Goal: Information Seeking & Learning: Learn about a topic

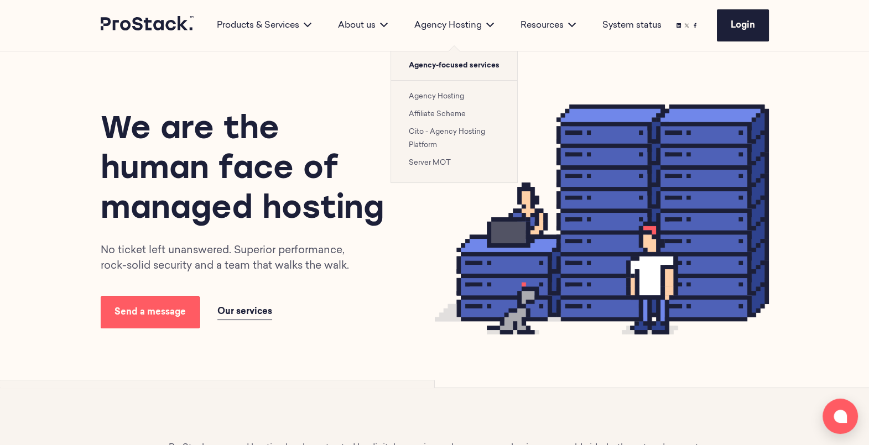
click at [442, 141] on li "Cito - Agency Hosting Platform" at bounding box center [454, 138] width 91 height 27
click at [430, 134] on li "Cito - Agency Hosting Platform" at bounding box center [454, 138] width 91 height 27
click at [430, 134] on link "Cito - Agency Hosting Platform" at bounding box center [447, 138] width 76 height 20
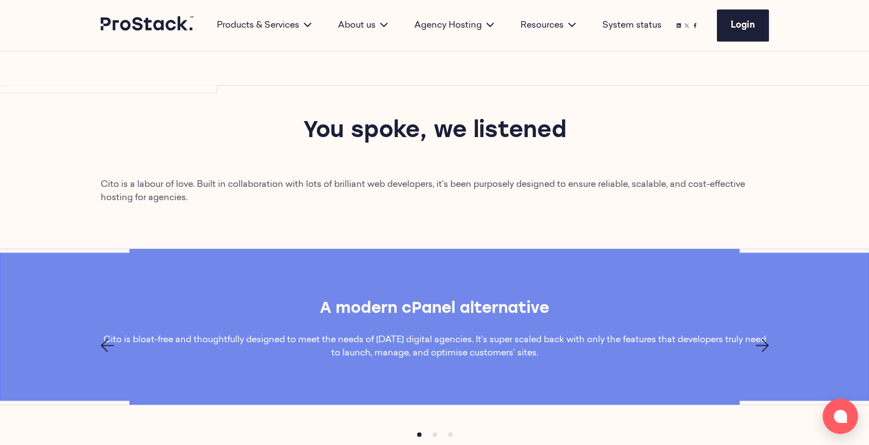
scroll to position [697, 0]
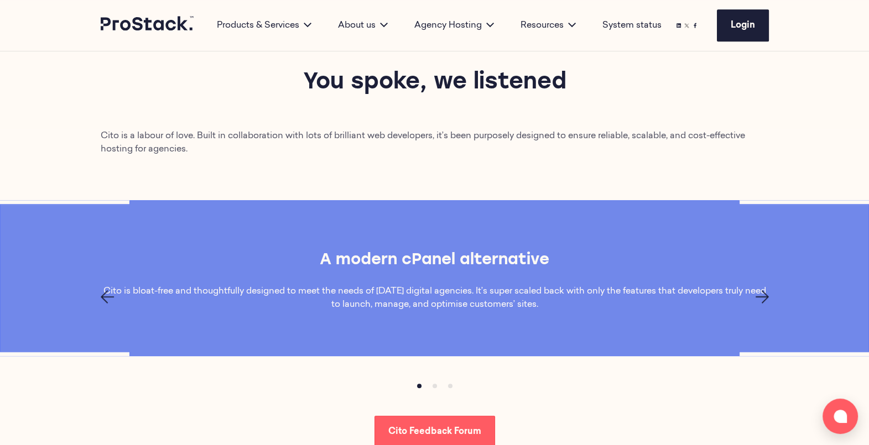
click at [765, 293] on icon "Next page" at bounding box center [762, 296] width 13 height 13
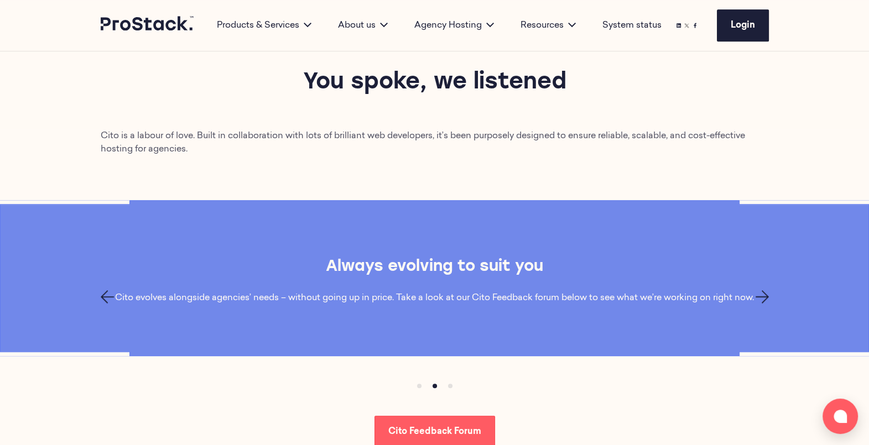
click at [765, 293] on icon "Next page" at bounding box center [762, 296] width 13 height 13
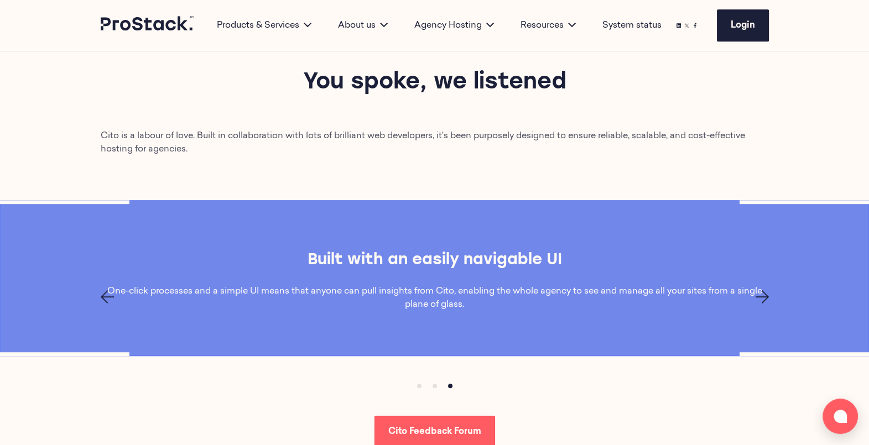
click at [765, 293] on icon "Next page" at bounding box center [762, 296] width 13 height 13
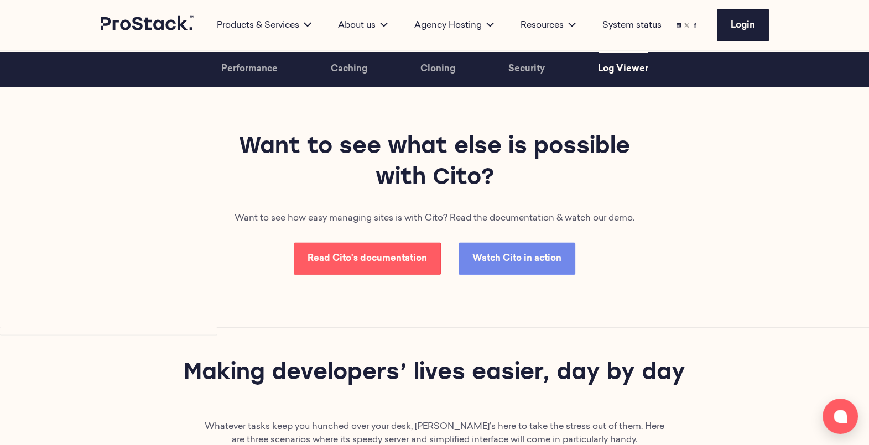
scroll to position [3090, 0]
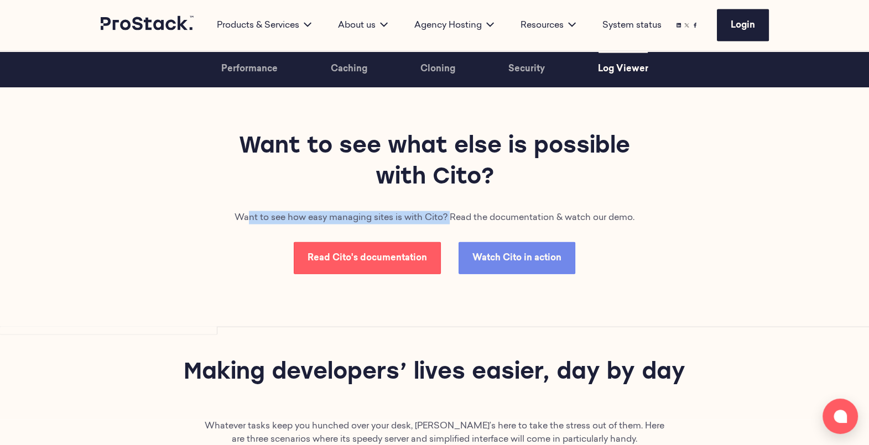
drag, startPoint x: 449, startPoint y: 214, endPoint x: 247, endPoint y: 217, distance: 202.0
click at [247, 217] on p "Want to see how easy managing sites is with Cito? Read the documentation & watc…" at bounding box center [434, 217] width 401 height 13
drag, startPoint x: 247, startPoint y: 217, endPoint x: 228, endPoint y: 264, distance: 50.6
click at [228, 264] on div "Want to see what else is possible with Cito? Want to see how easy managing site…" at bounding box center [434, 203] width 757 height 249
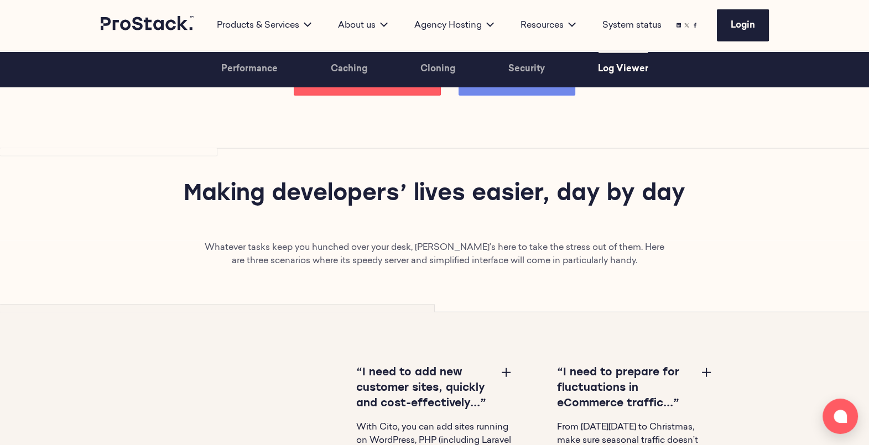
scroll to position [3270, 0]
click at [400, 199] on h2 "Making developers’ lives easier, day by day" at bounding box center [434, 194] width 534 height 31
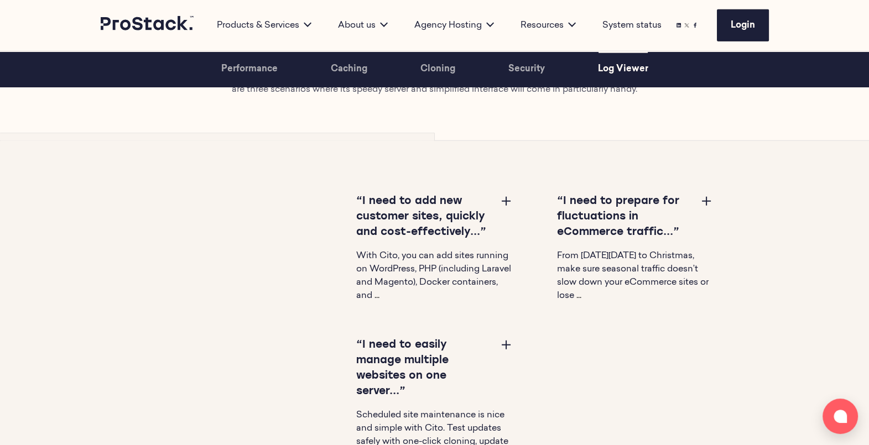
scroll to position [3442, 0]
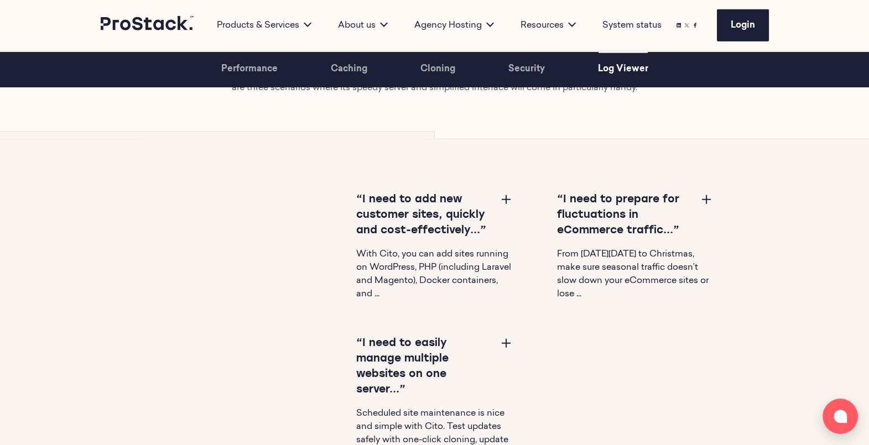
click at [503, 197] on button at bounding box center [506, 199] width 13 height 13
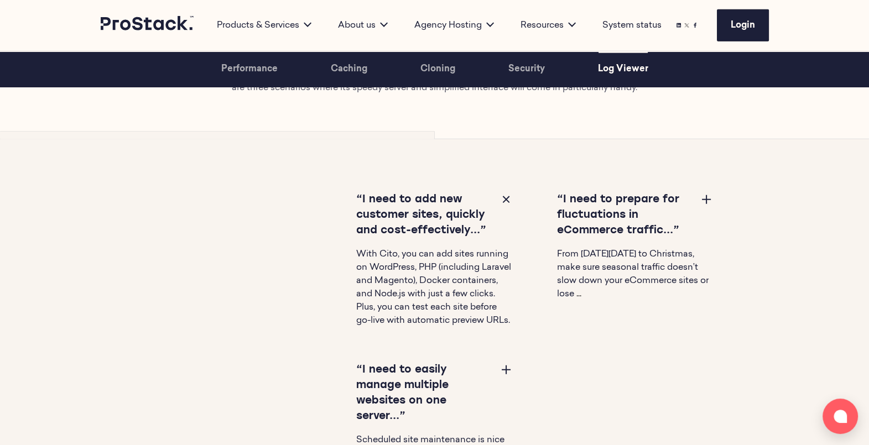
click at [503, 376] on button at bounding box center [506, 369] width 13 height 13
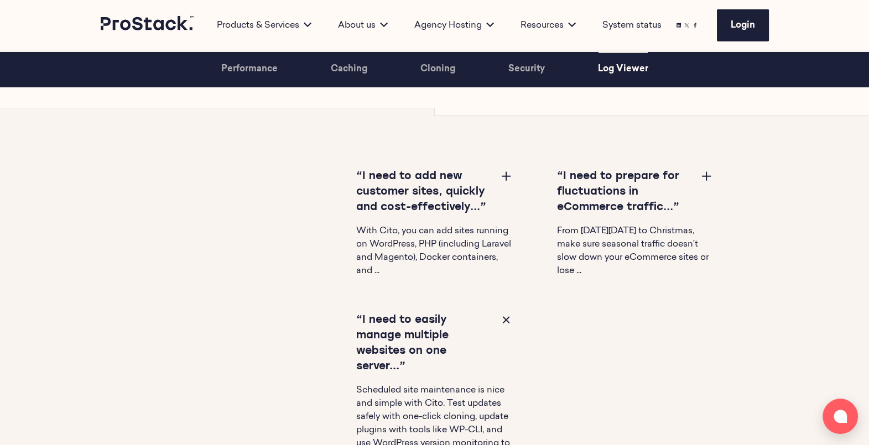
scroll to position [3464, 0]
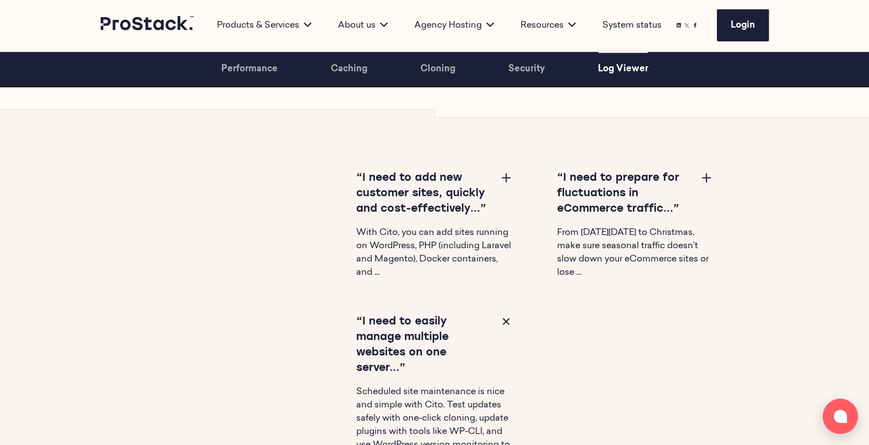
click at [708, 174] on button at bounding box center [706, 177] width 13 height 13
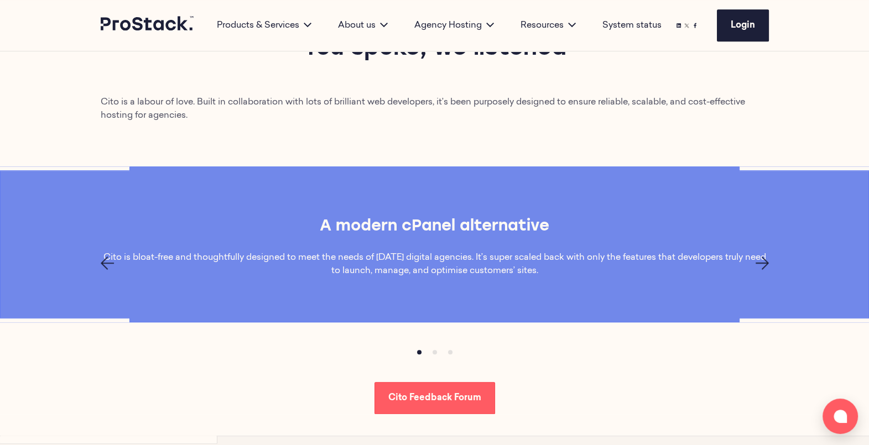
scroll to position [730, 0]
click at [765, 267] on icon "Next page" at bounding box center [762, 263] width 13 height 13
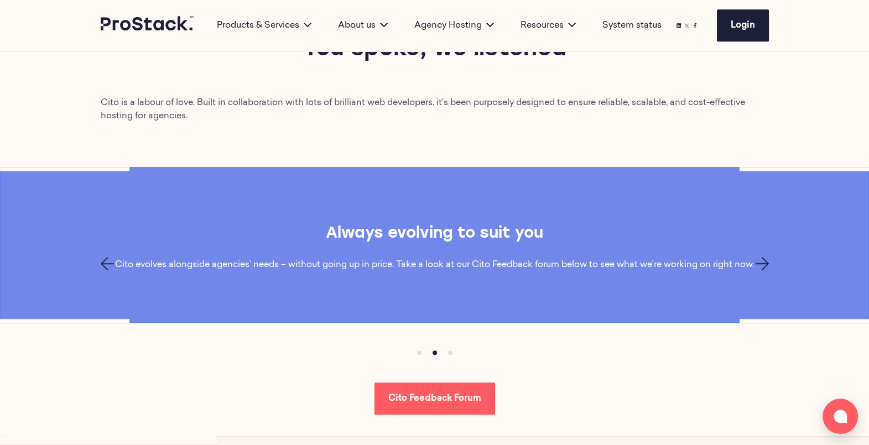
click at [765, 267] on icon "Next page" at bounding box center [762, 263] width 13 height 13
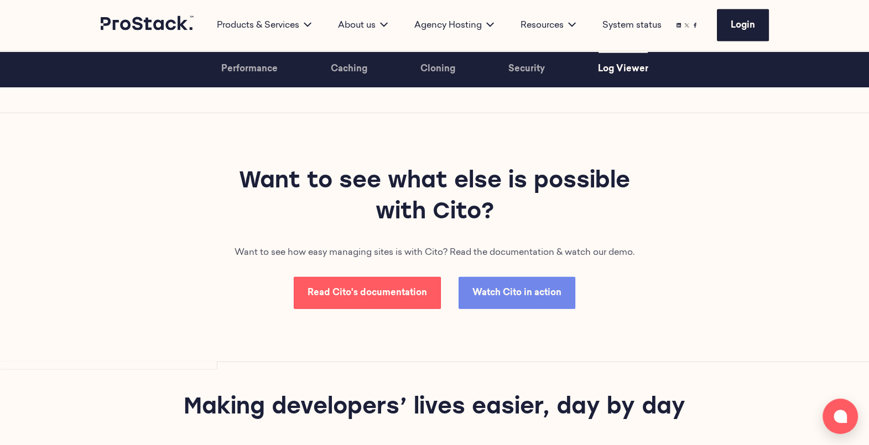
scroll to position [3059, 0]
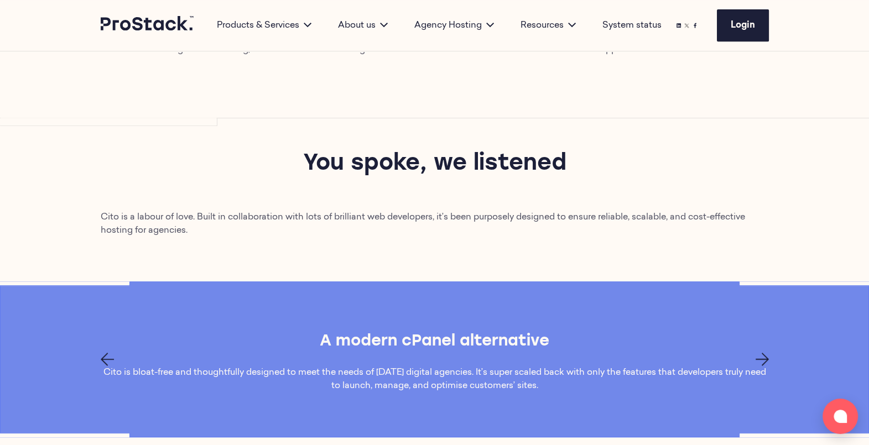
scroll to position [814, 0]
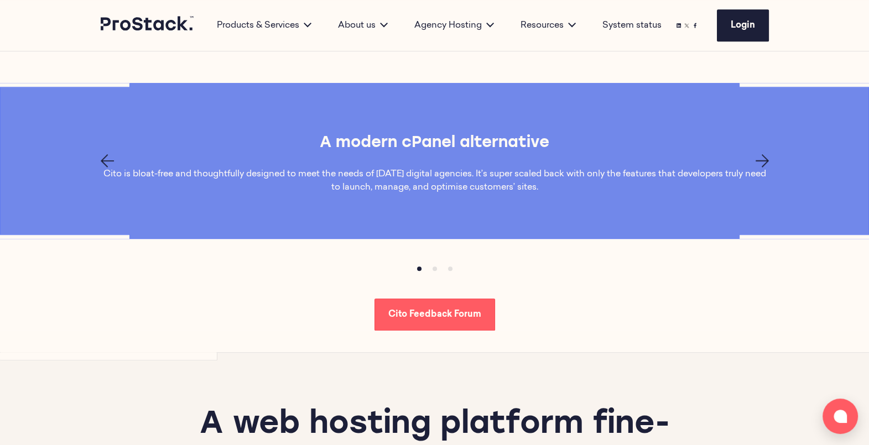
click at [762, 163] on icon "Next page" at bounding box center [762, 160] width 13 height 13
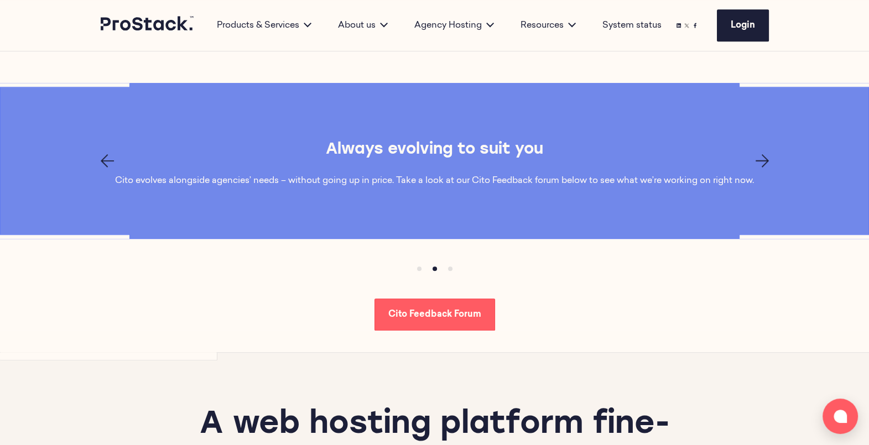
click at [762, 163] on icon "Next page" at bounding box center [762, 160] width 13 height 13
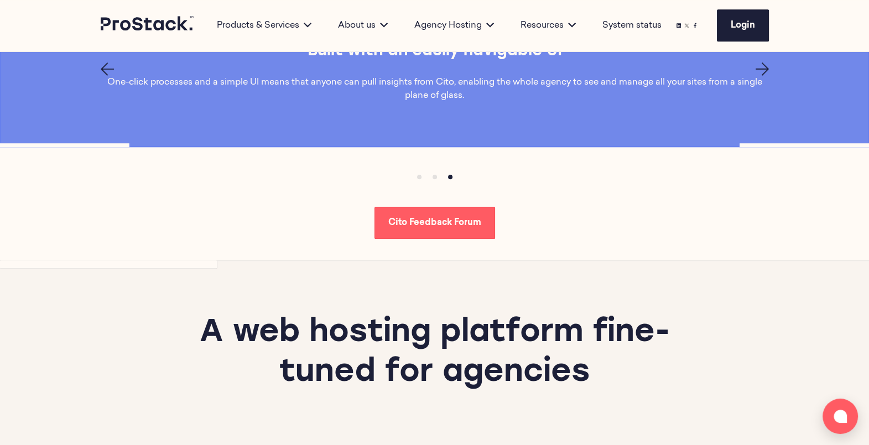
scroll to position [835, 0]
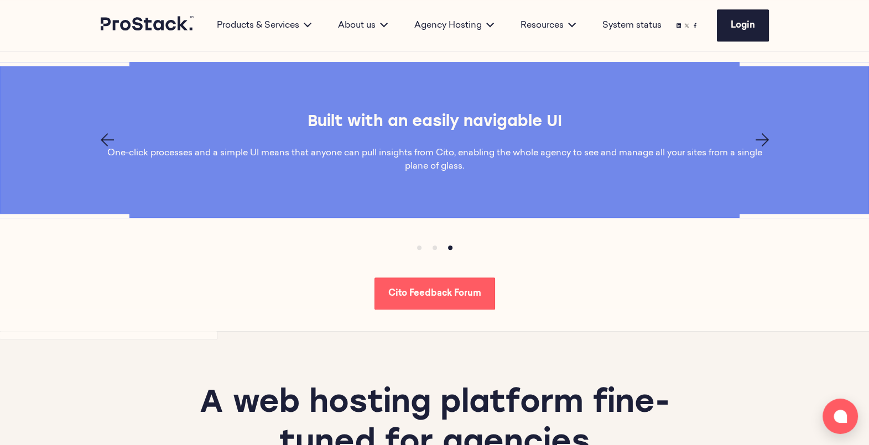
click at [761, 138] on icon "Next page" at bounding box center [762, 139] width 13 height 13
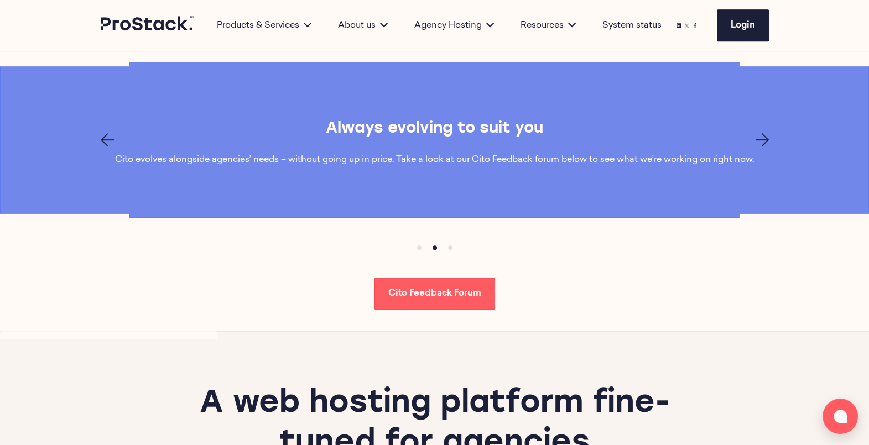
click at [760, 139] on icon "Next page" at bounding box center [762, 139] width 13 height 13
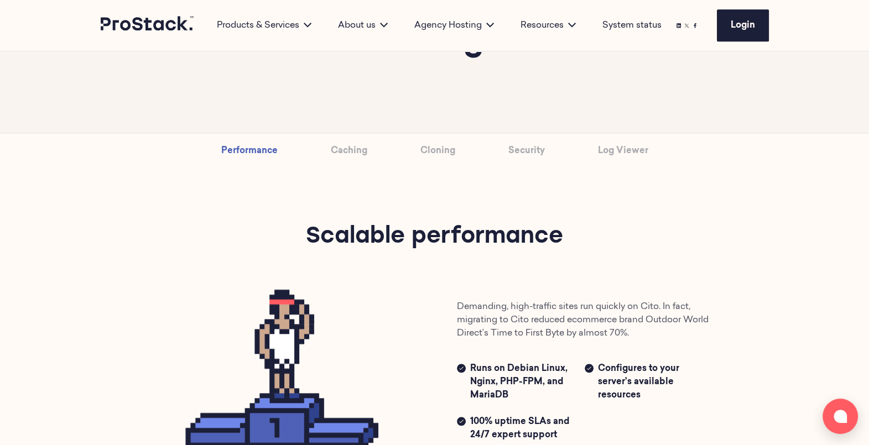
scroll to position [1238, 0]
